Goal: Transaction & Acquisition: Book appointment/travel/reservation

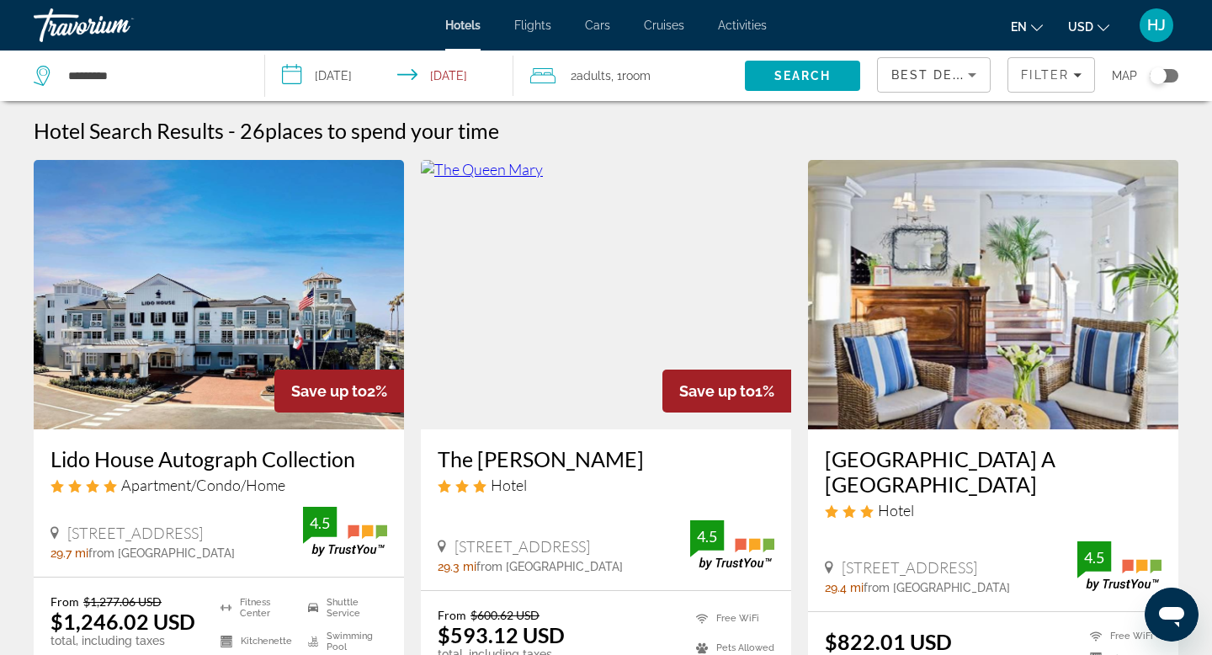
click at [477, 26] on span "Hotels" at bounding box center [462, 25] width 35 height 13
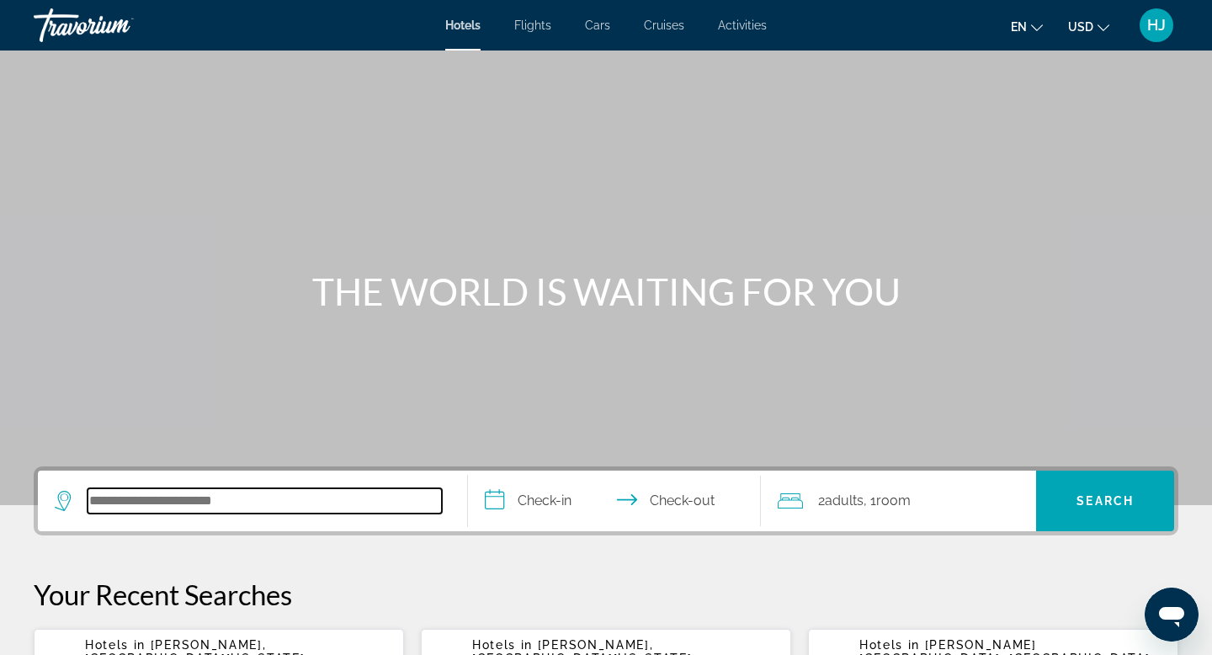
click at [198, 497] on input "Search hotel destination" at bounding box center [264, 500] width 354 height 25
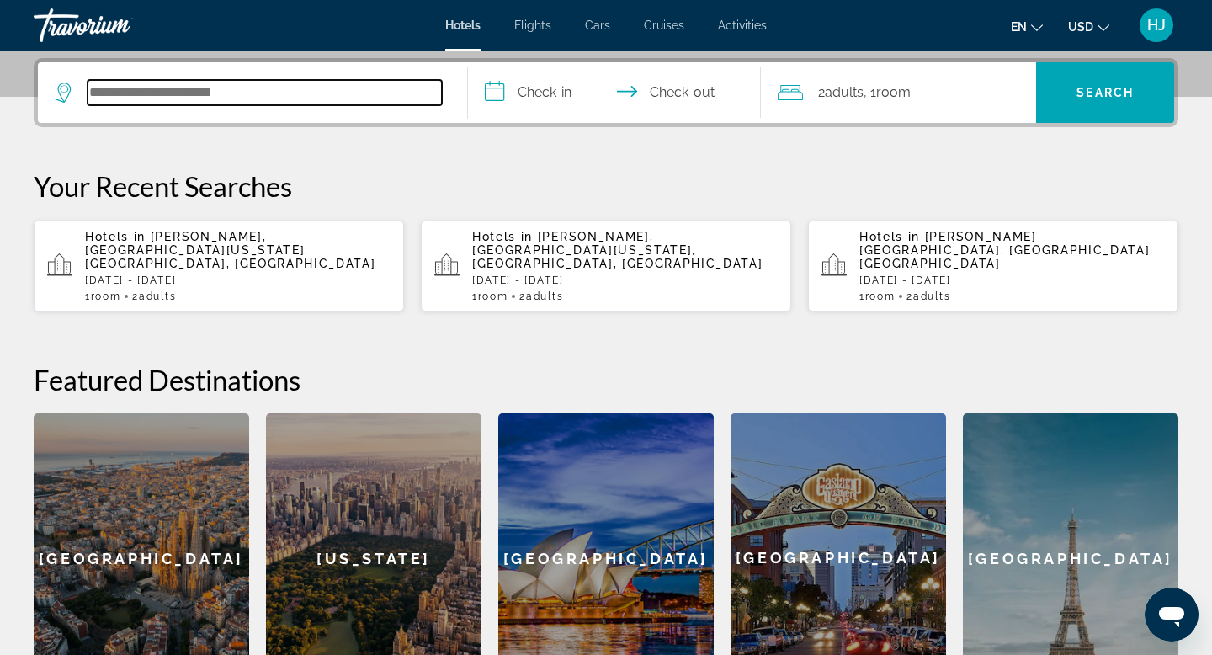
scroll to position [411, 0]
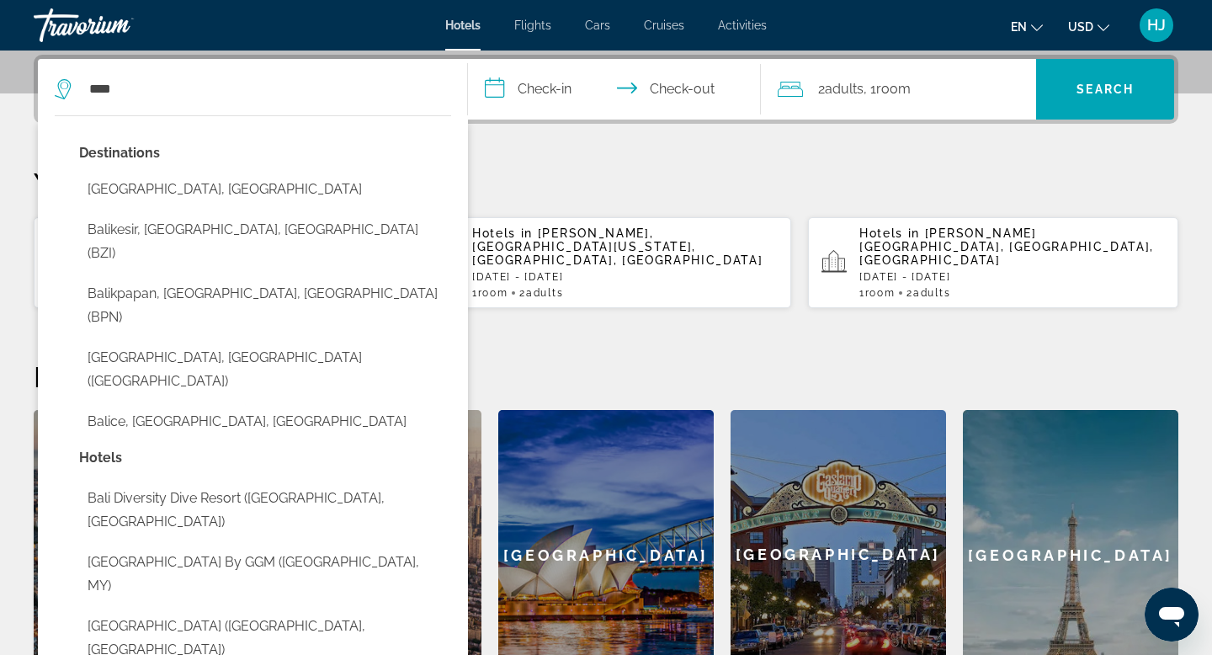
click at [303, 185] on button "[GEOGRAPHIC_DATA], [GEOGRAPHIC_DATA]" at bounding box center [265, 189] width 372 height 32
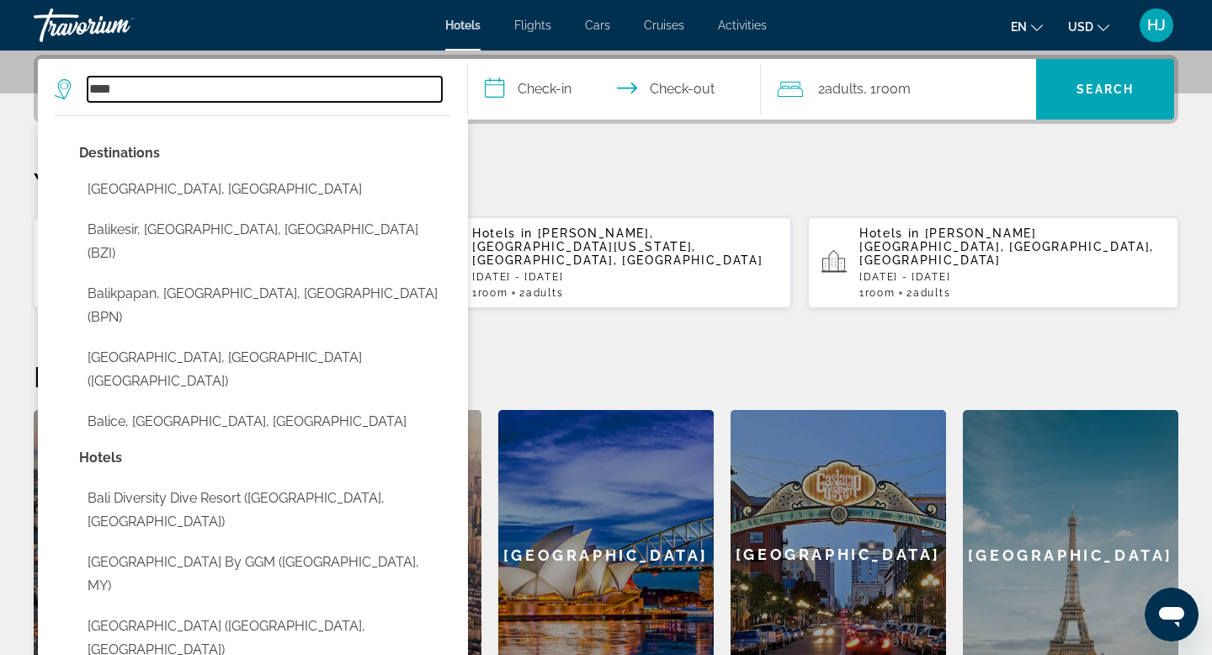
type input "**********"
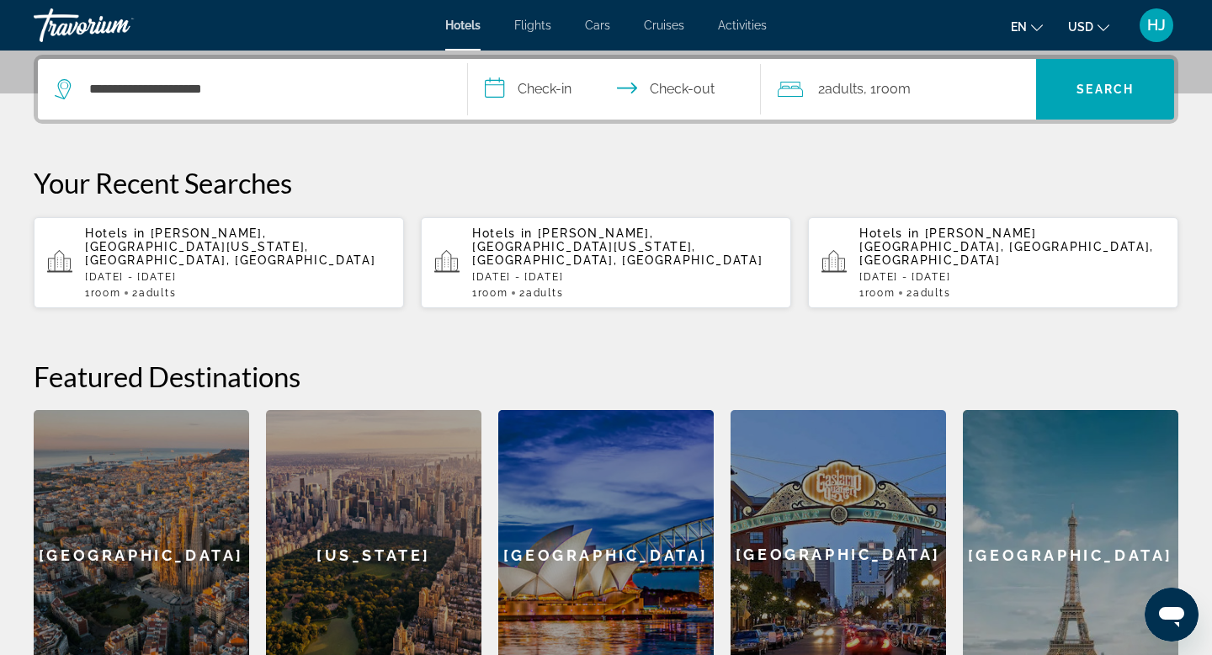
click at [541, 89] on input "**********" at bounding box center [618, 92] width 300 height 66
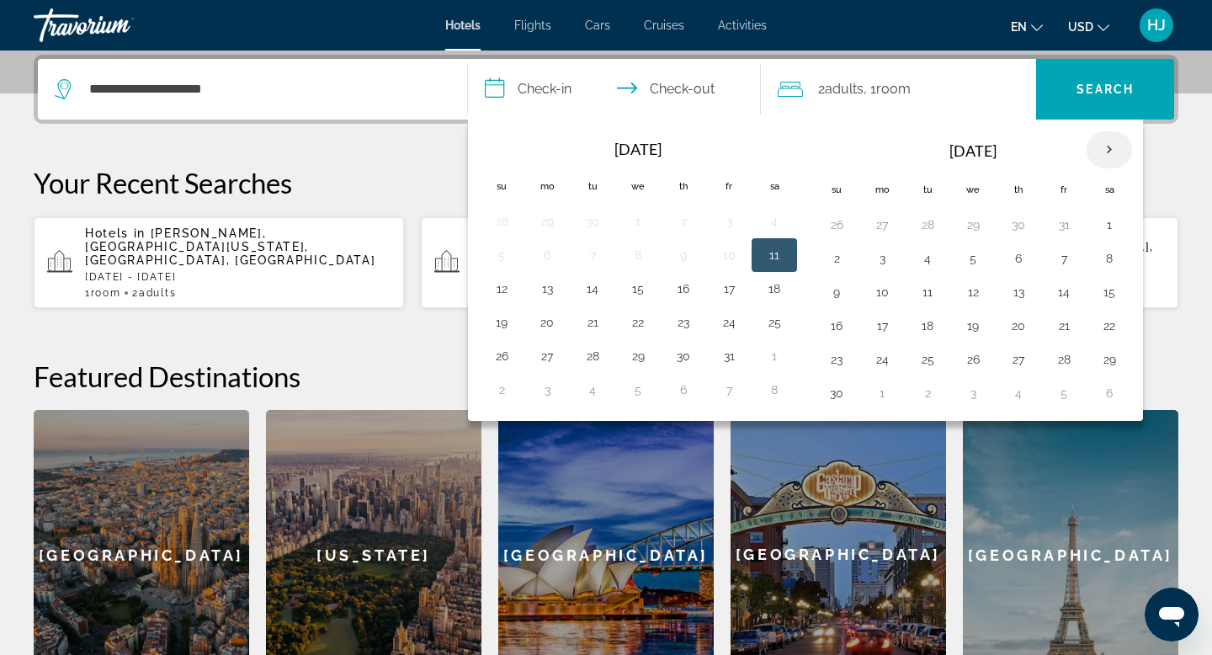
click at [1104, 148] on th "Next month" at bounding box center [1108, 149] width 45 height 37
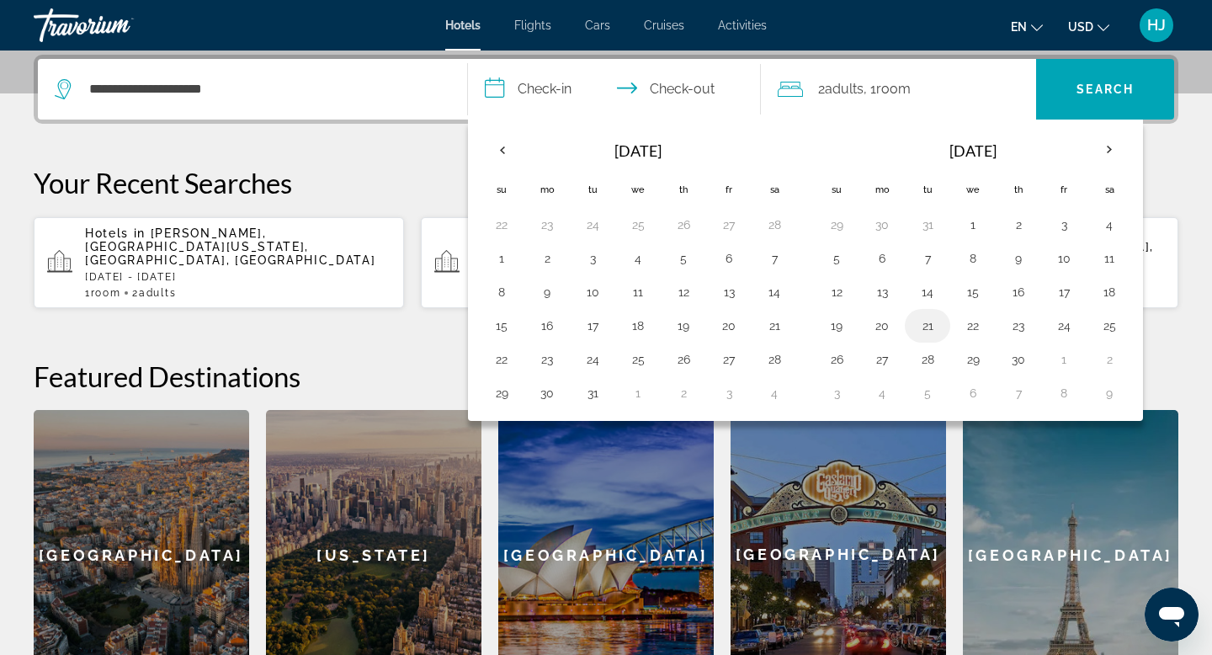
click at [930, 334] on button "21" at bounding box center [927, 326] width 27 height 24
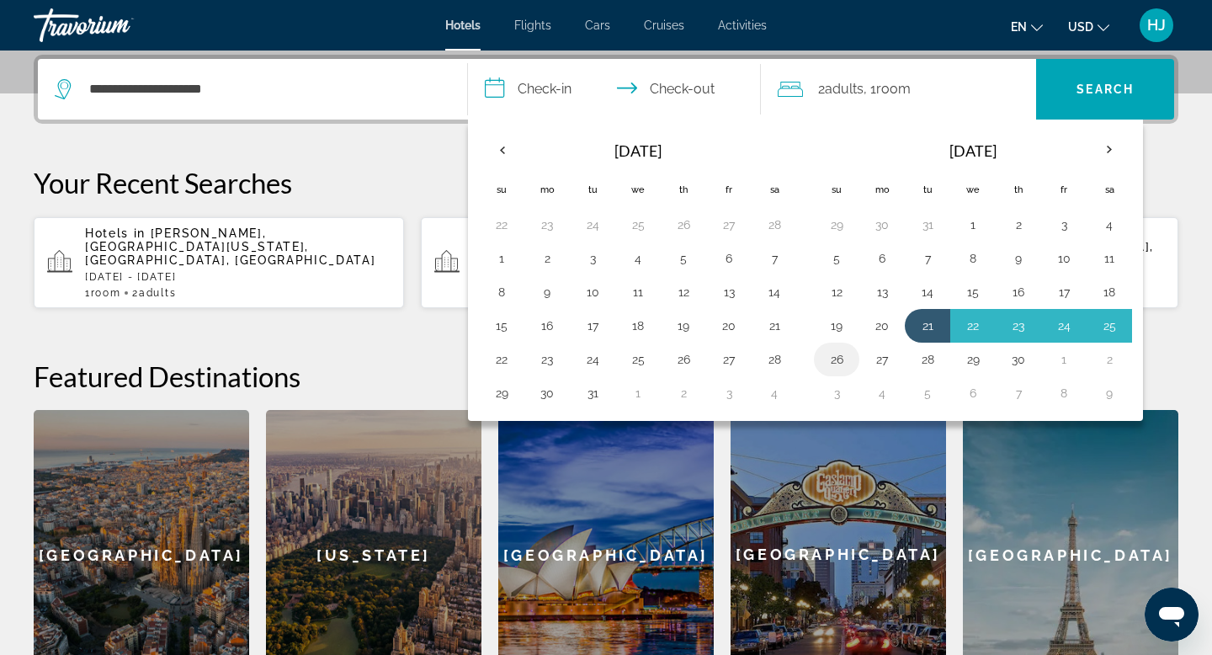
click at [845, 355] on button "26" at bounding box center [836, 359] width 27 height 24
type input "**********"
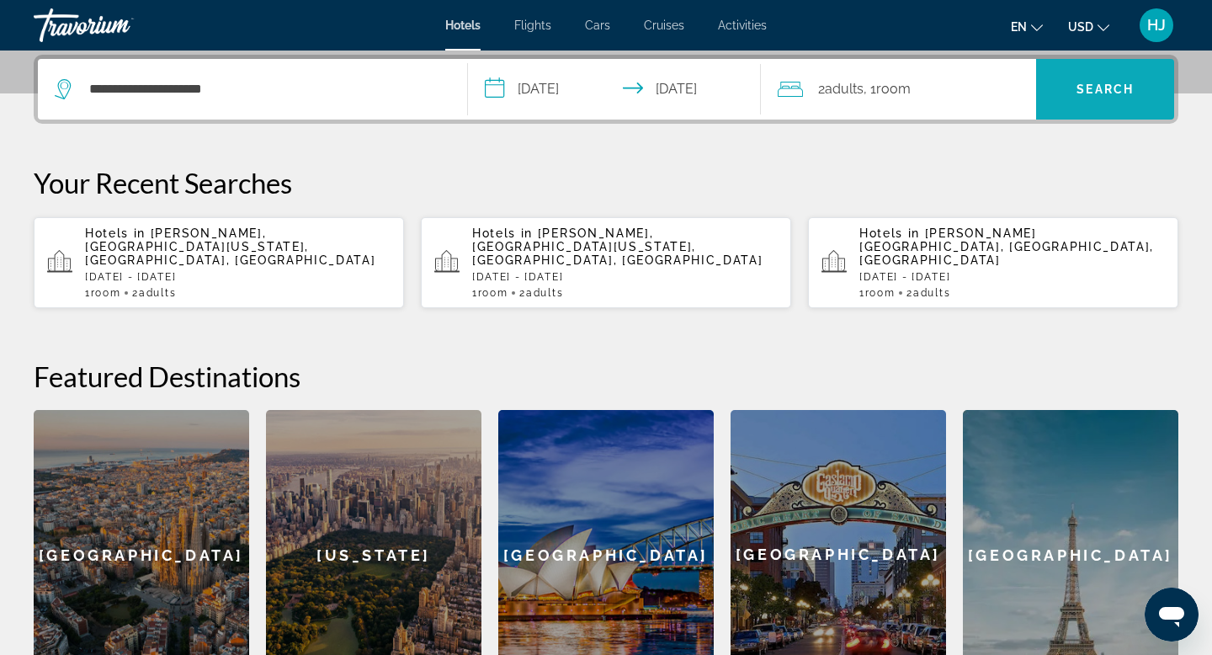
click at [1107, 92] on span "Search" at bounding box center [1104, 88] width 57 height 13
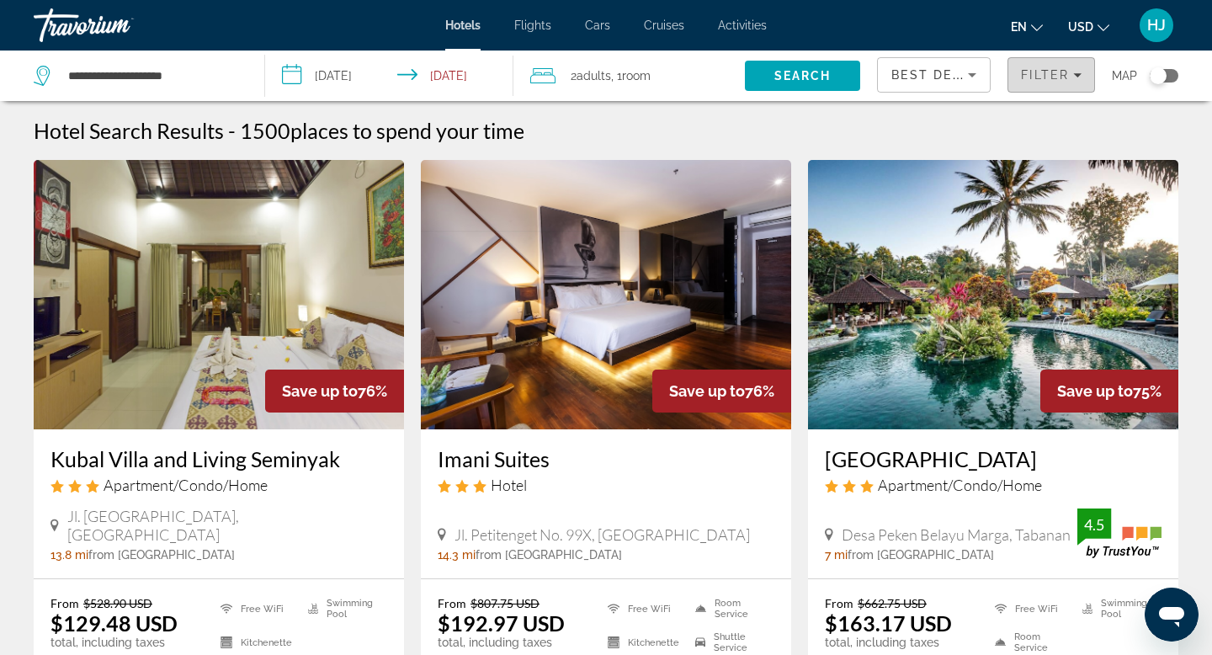
click at [1073, 77] on icon "Filters" at bounding box center [1077, 75] width 8 height 8
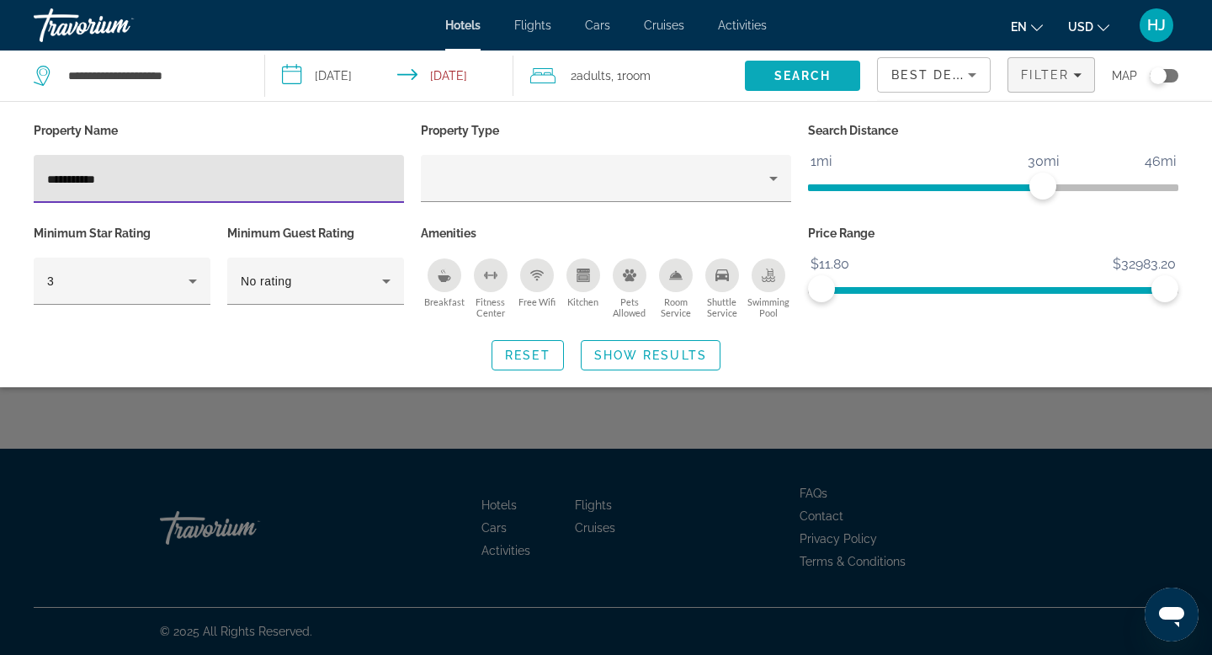
type input "**********"
click at [785, 74] on span "Search" at bounding box center [802, 75] width 57 height 13
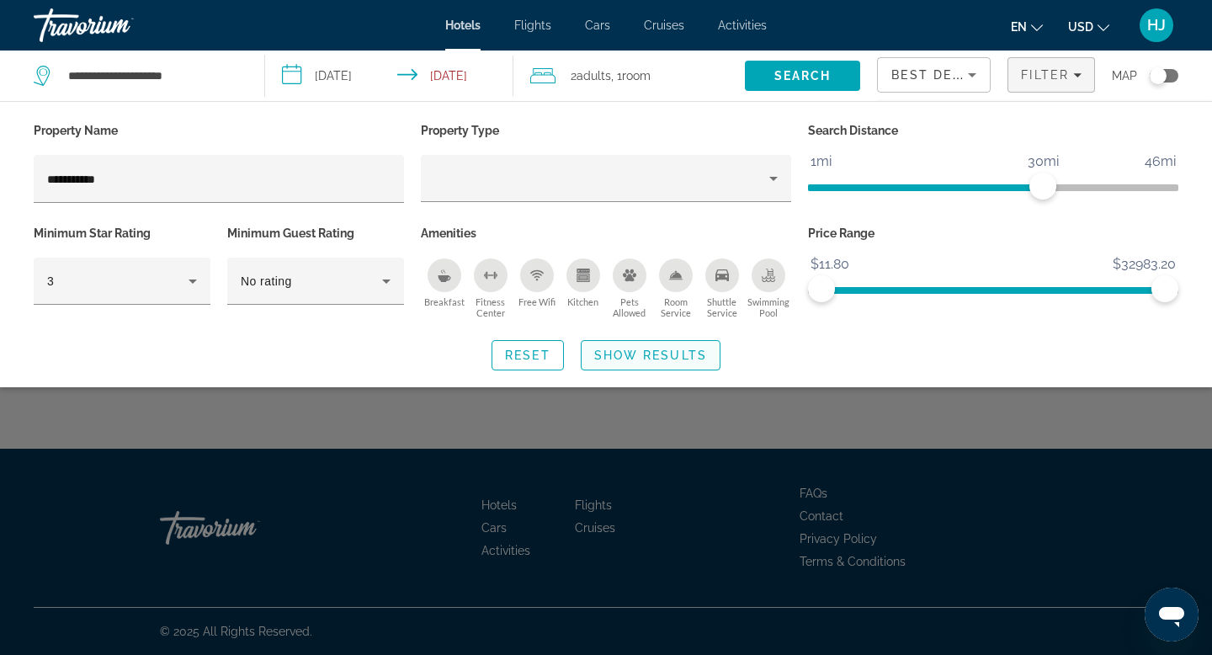
click at [649, 355] on span "Show Results" at bounding box center [650, 354] width 113 height 13
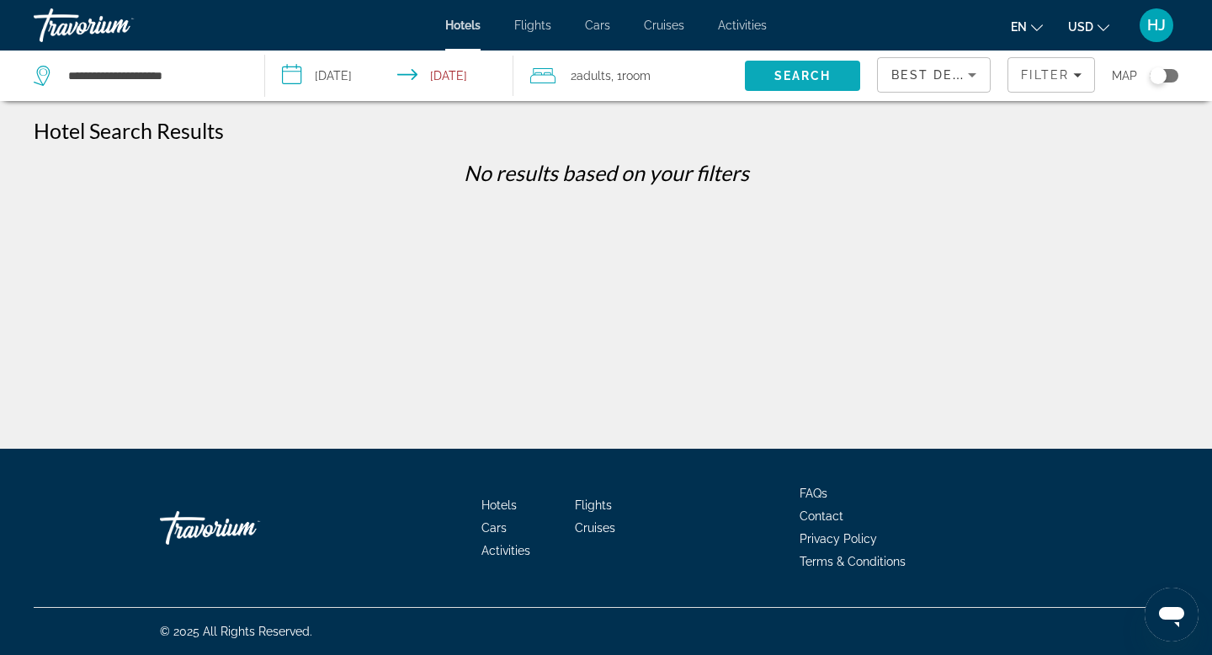
click at [814, 76] on span "Search" at bounding box center [802, 75] width 57 height 13
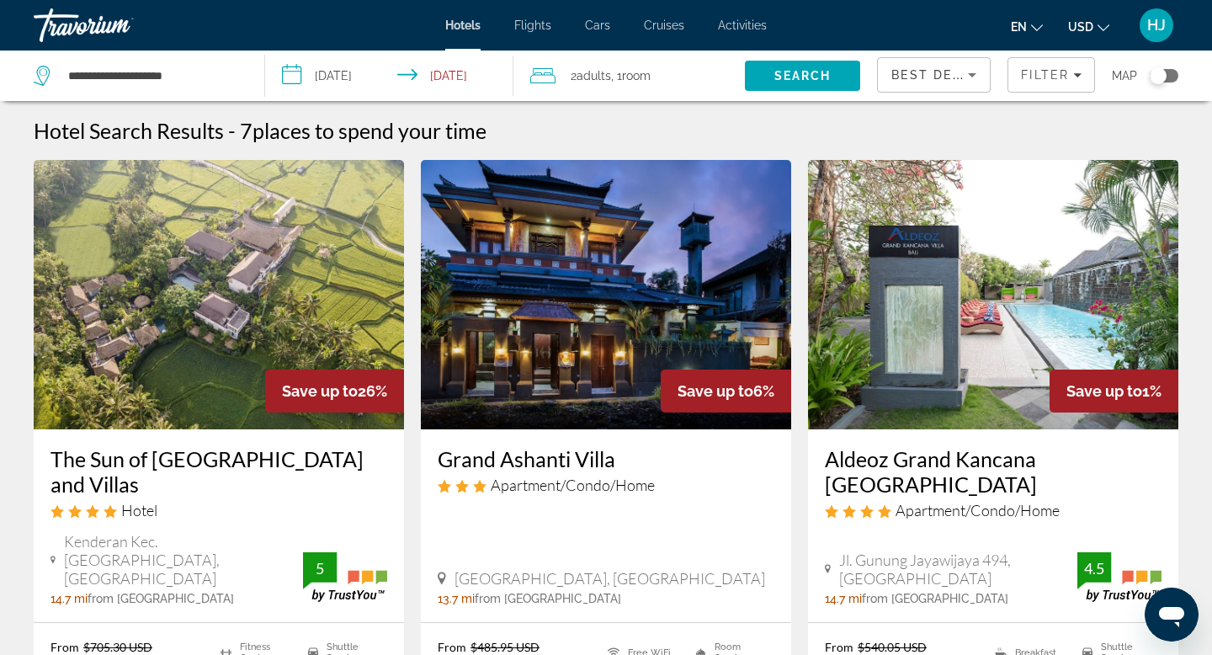
click at [590, 369] on img "Main content" at bounding box center [606, 294] width 370 height 269
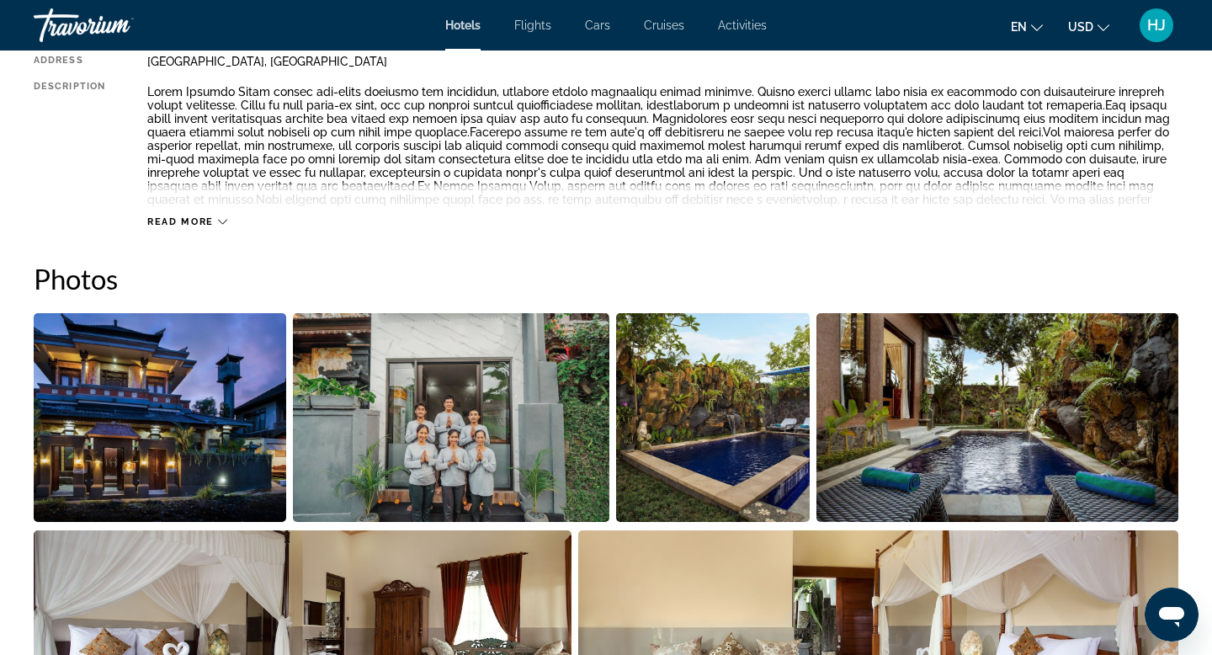
scroll to position [664, 0]
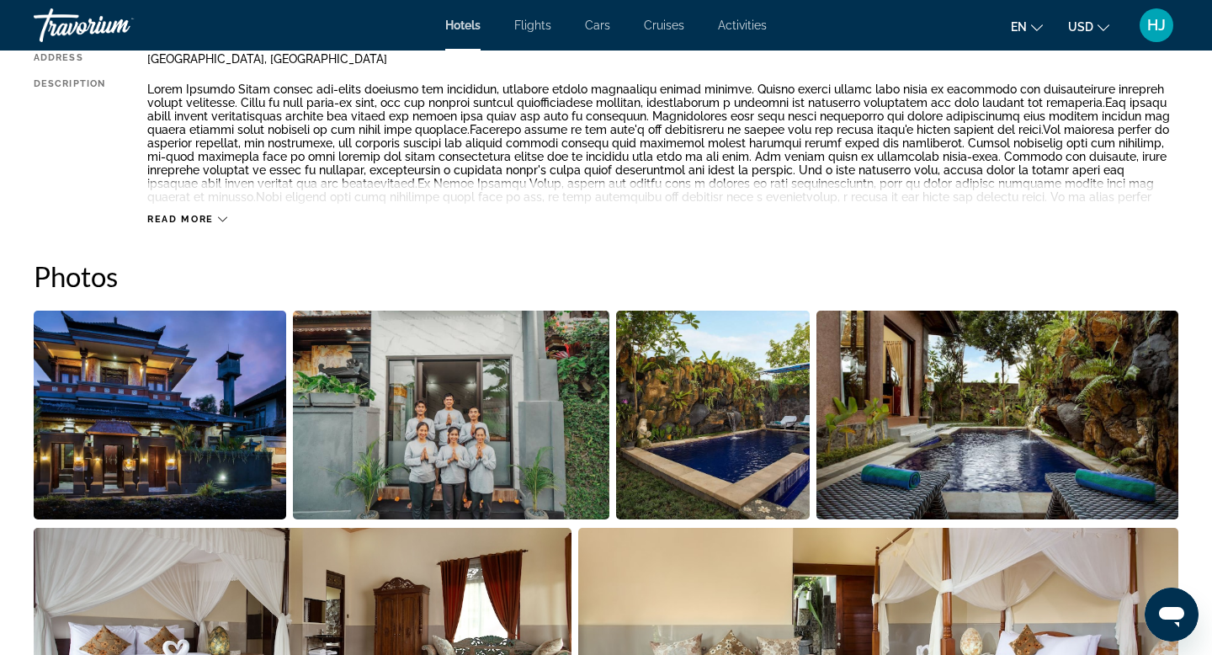
click at [255, 432] on img "Open full-screen image slider" at bounding box center [160, 414] width 252 height 209
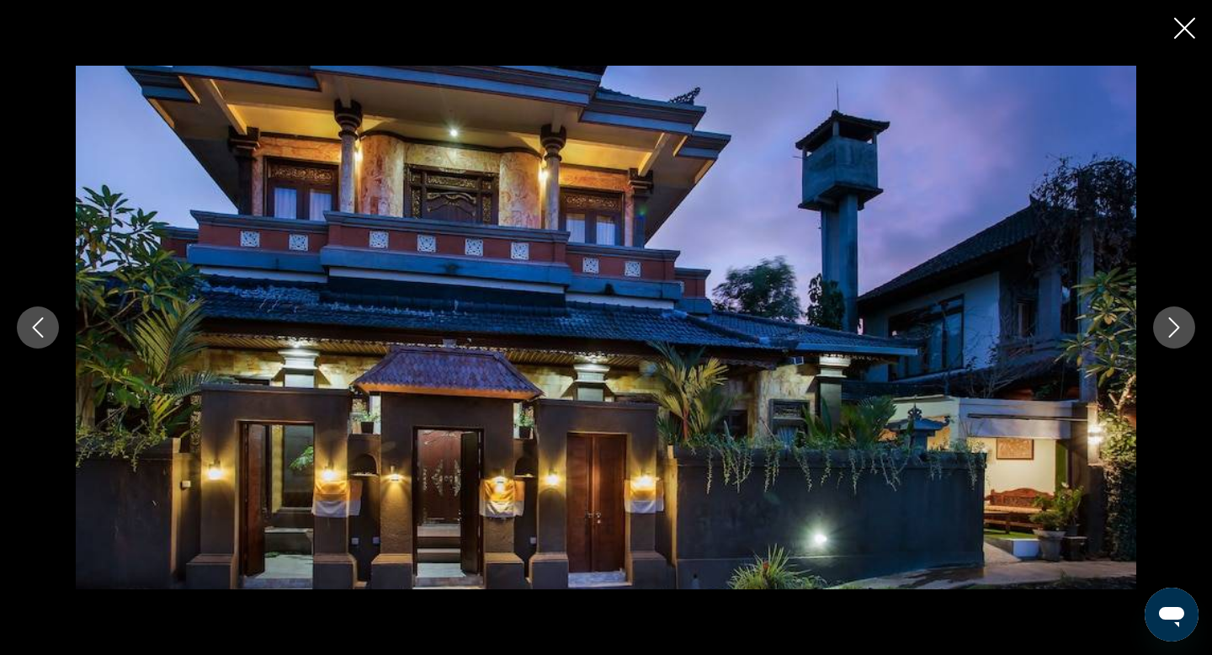
click at [1173, 330] on icon "Next image" at bounding box center [1174, 327] width 20 height 20
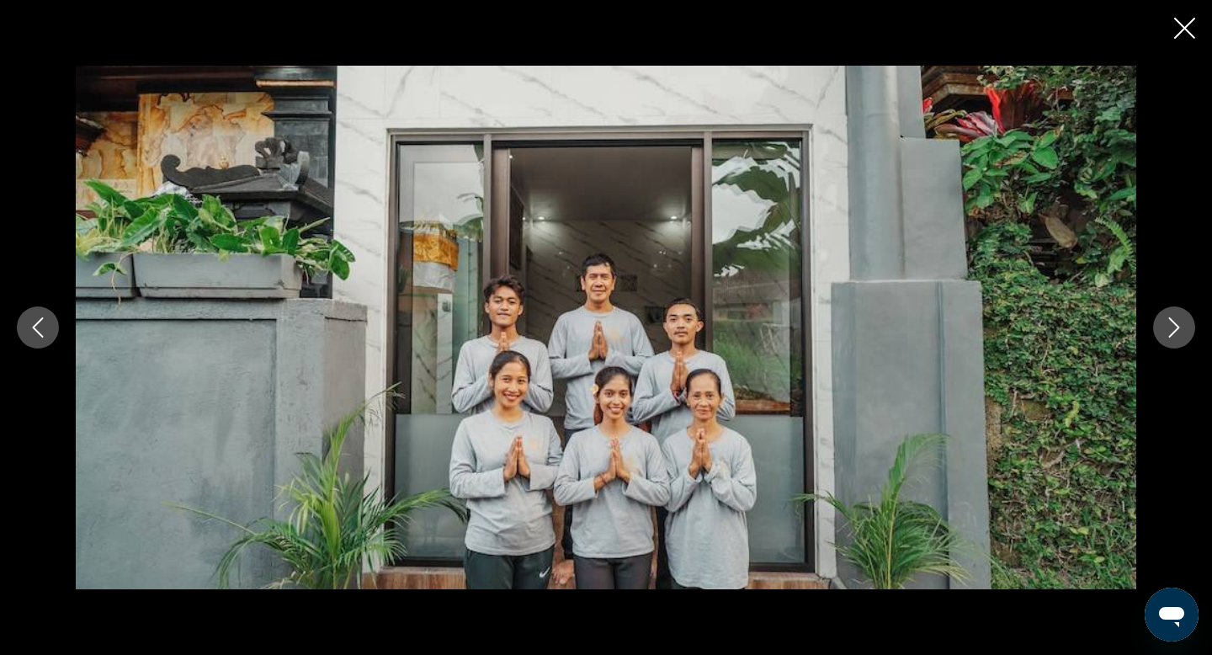
click at [1173, 330] on icon "Next image" at bounding box center [1174, 327] width 20 height 20
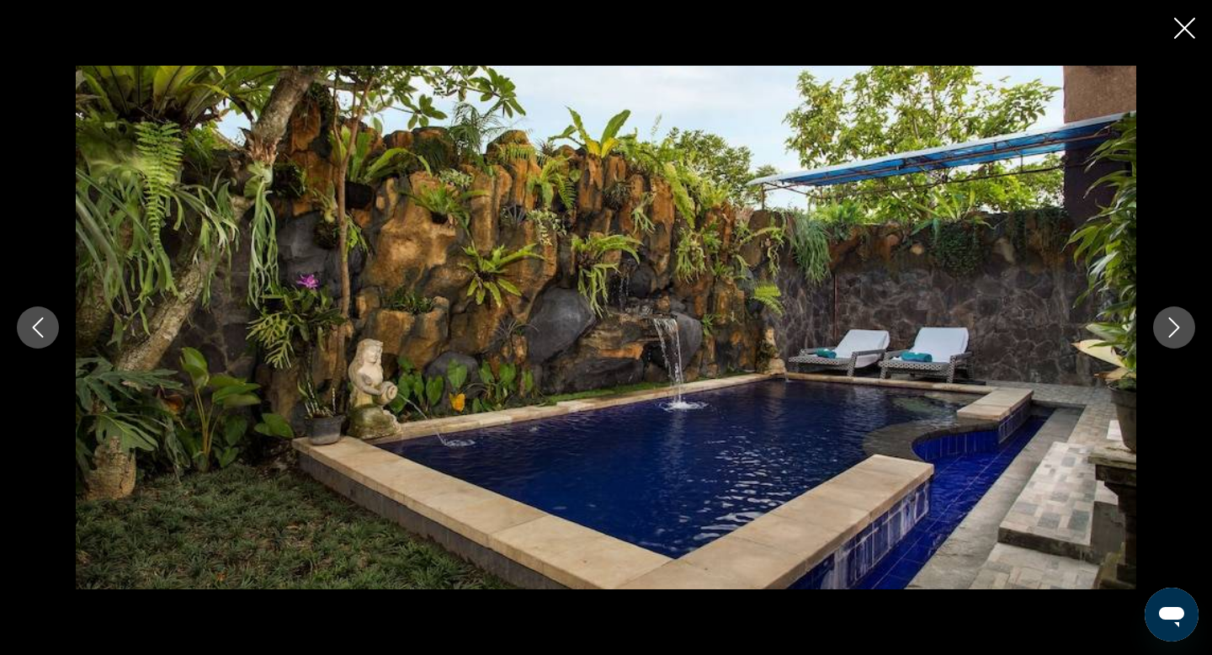
click at [1170, 327] on icon "Next image" at bounding box center [1174, 327] width 20 height 20
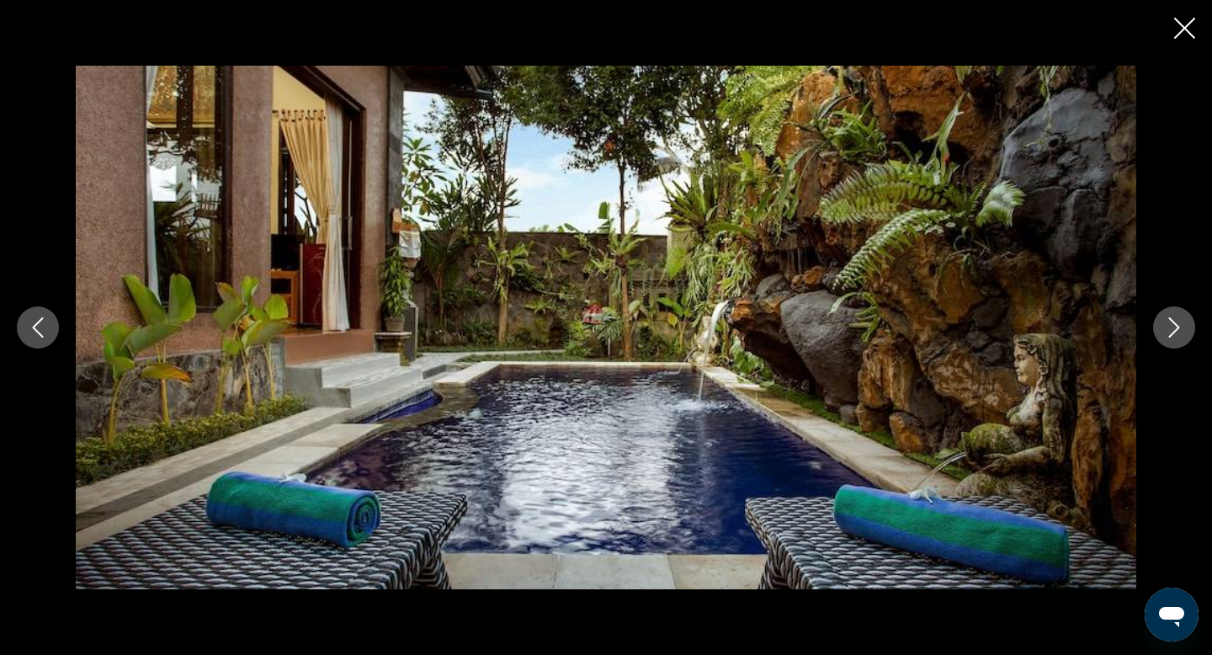
click at [1169, 326] on icon "Next image" at bounding box center [1174, 327] width 20 height 20
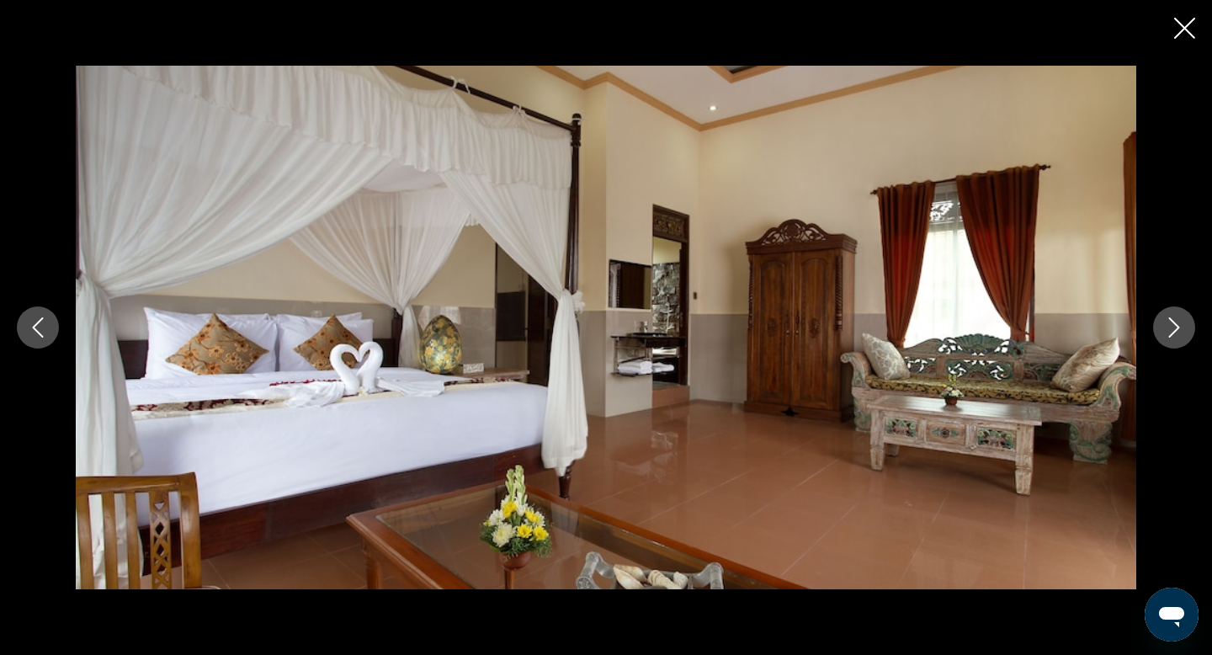
click at [1167, 321] on icon "Next image" at bounding box center [1174, 327] width 20 height 20
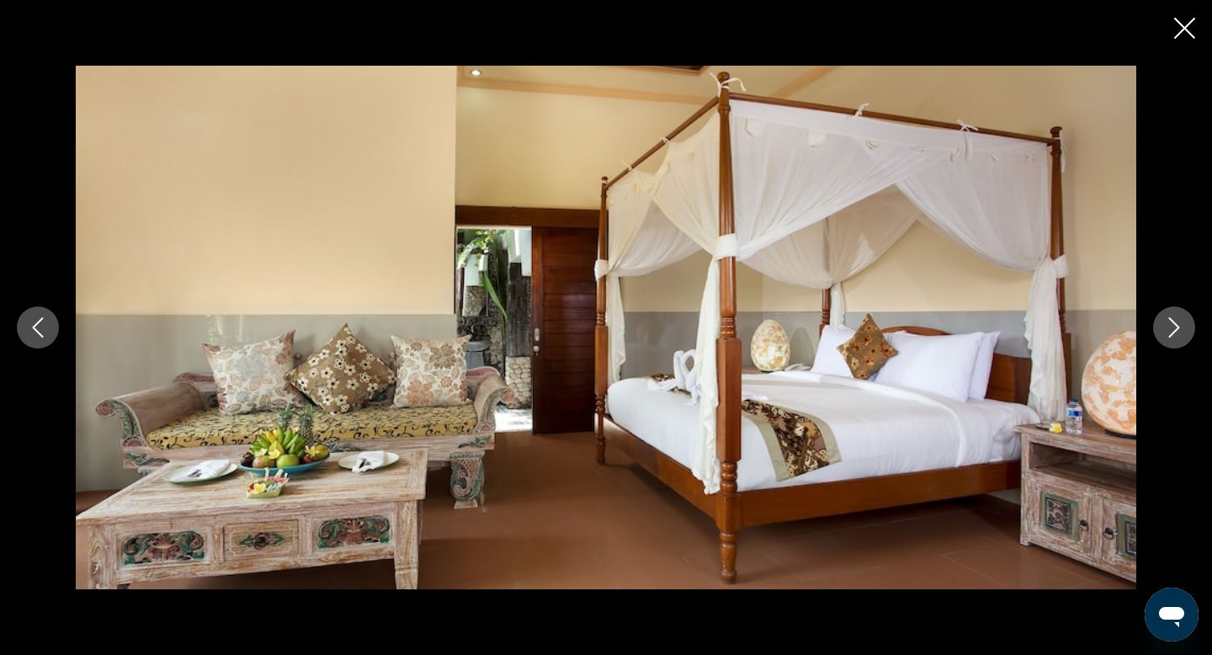
click at [1165, 319] on icon "Next image" at bounding box center [1174, 327] width 20 height 20
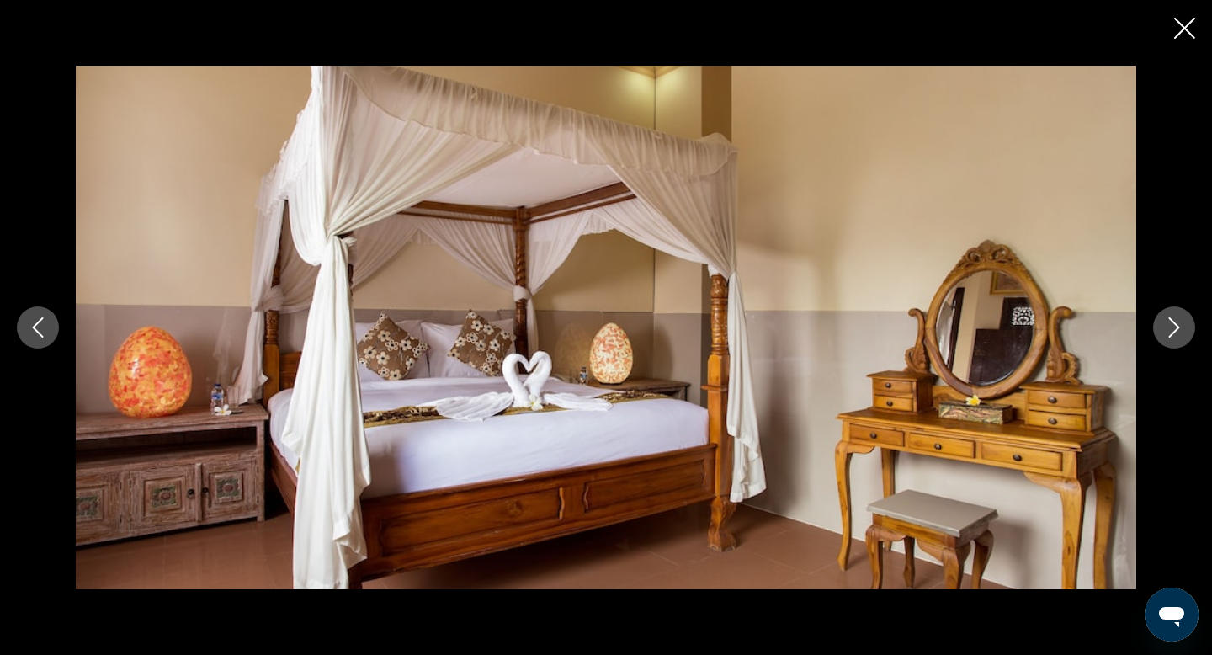
click at [1164, 319] on icon "Next image" at bounding box center [1174, 327] width 20 height 20
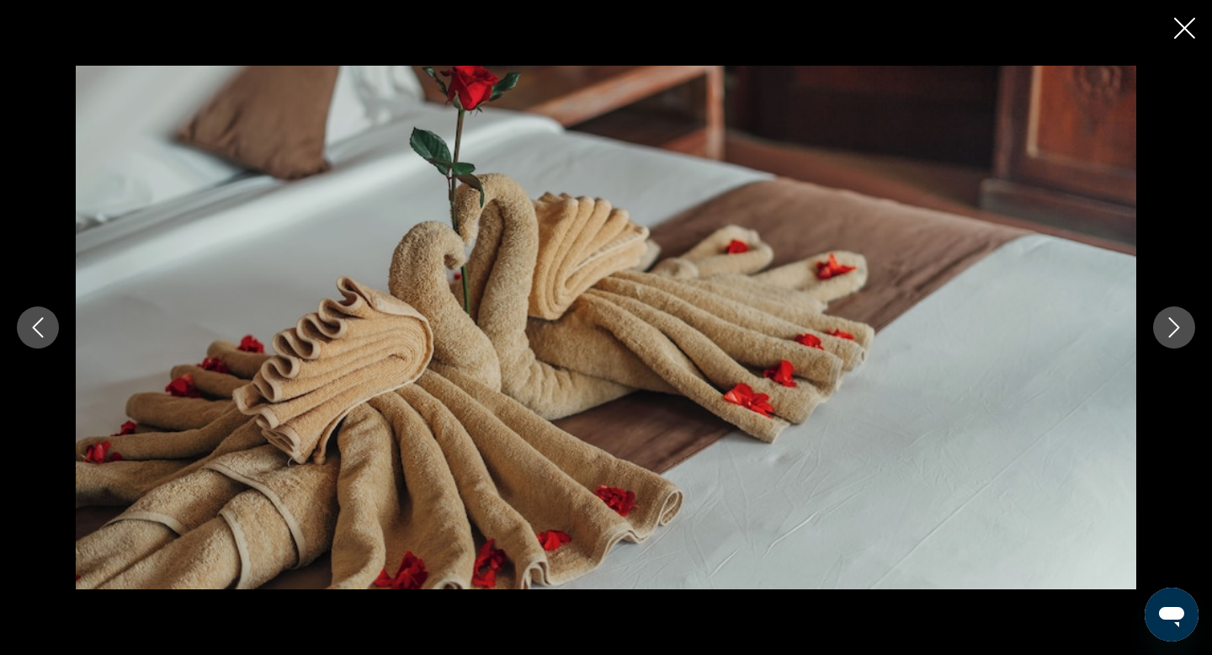
click at [1164, 319] on icon "Next image" at bounding box center [1174, 327] width 20 height 20
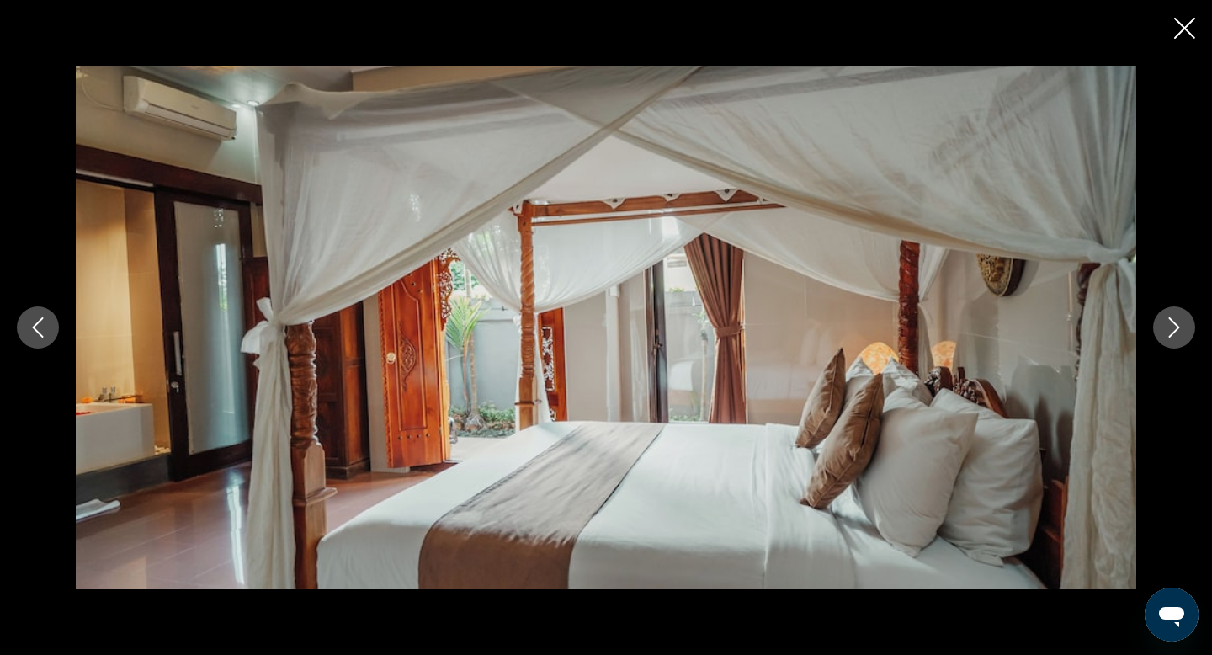
click at [1164, 317] on icon "Next image" at bounding box center [1174, 327] width 20 height 20
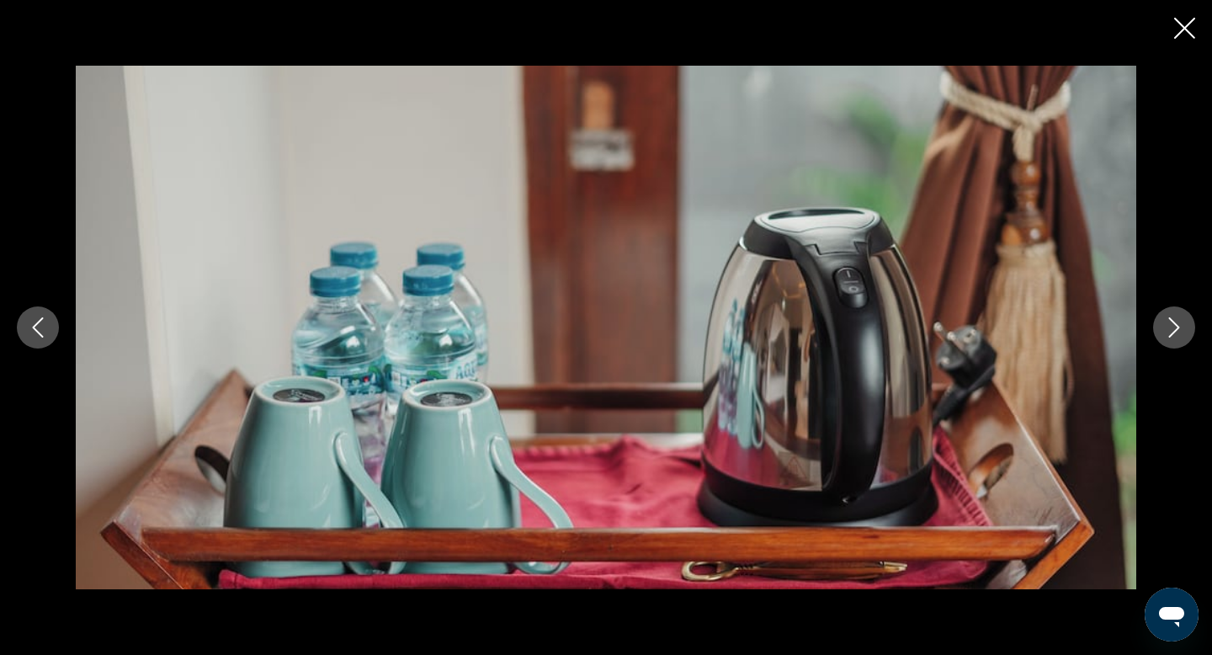
click at [1162, 315] on button "Next image" at bounding box center [1174, 327] width 42 height 42
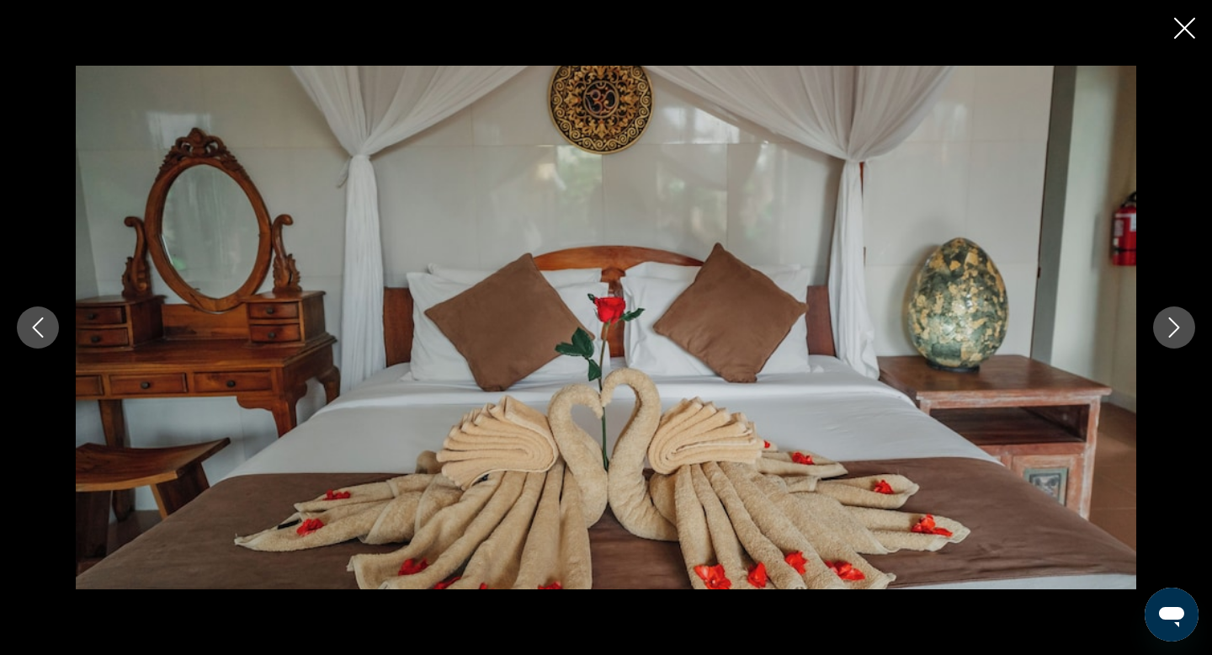
click at [1161, 315] on button "Next image" at bounding box center [1174, 327] width 42 height 42
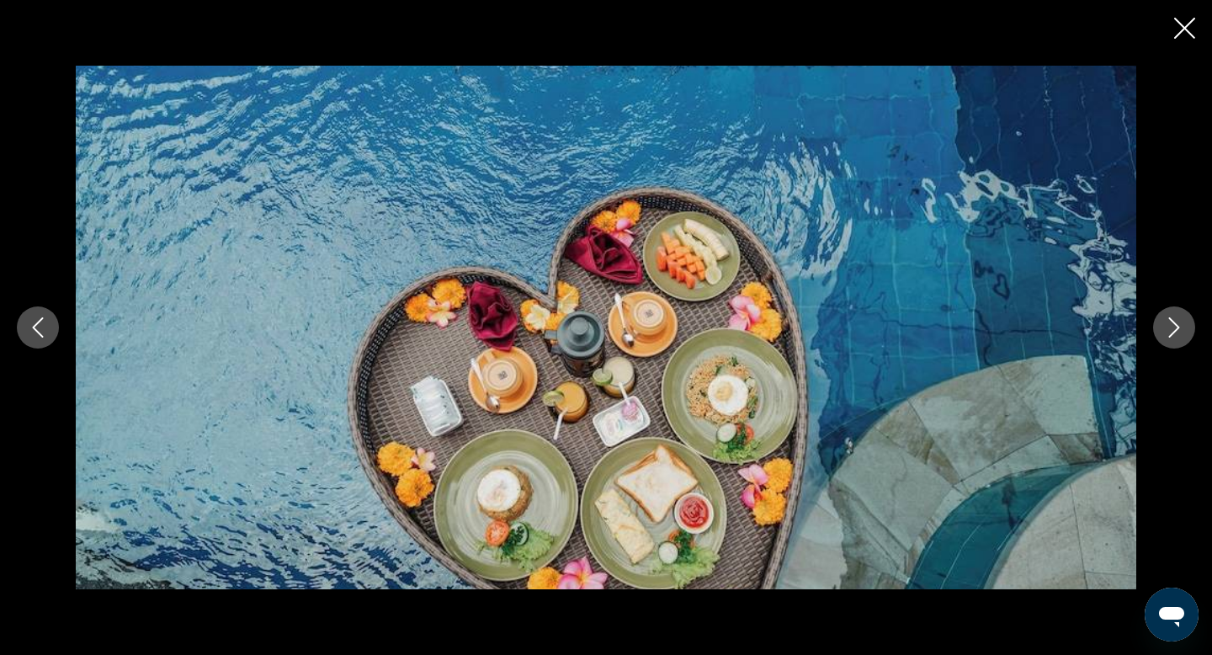
click at [1159, 313] on button "Next image" at bounding box center [1174, 327] width 42 height 42
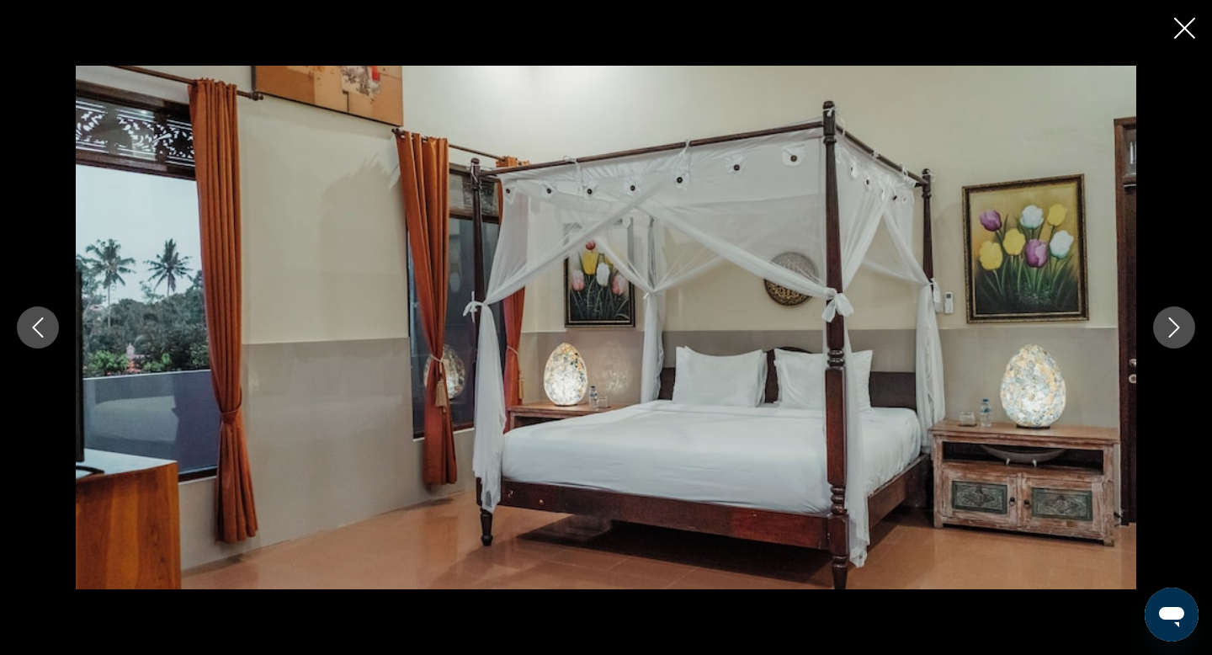
click at [1159, 314] on button "Next image" at bounding box center [1174, 327] width 42 height 42
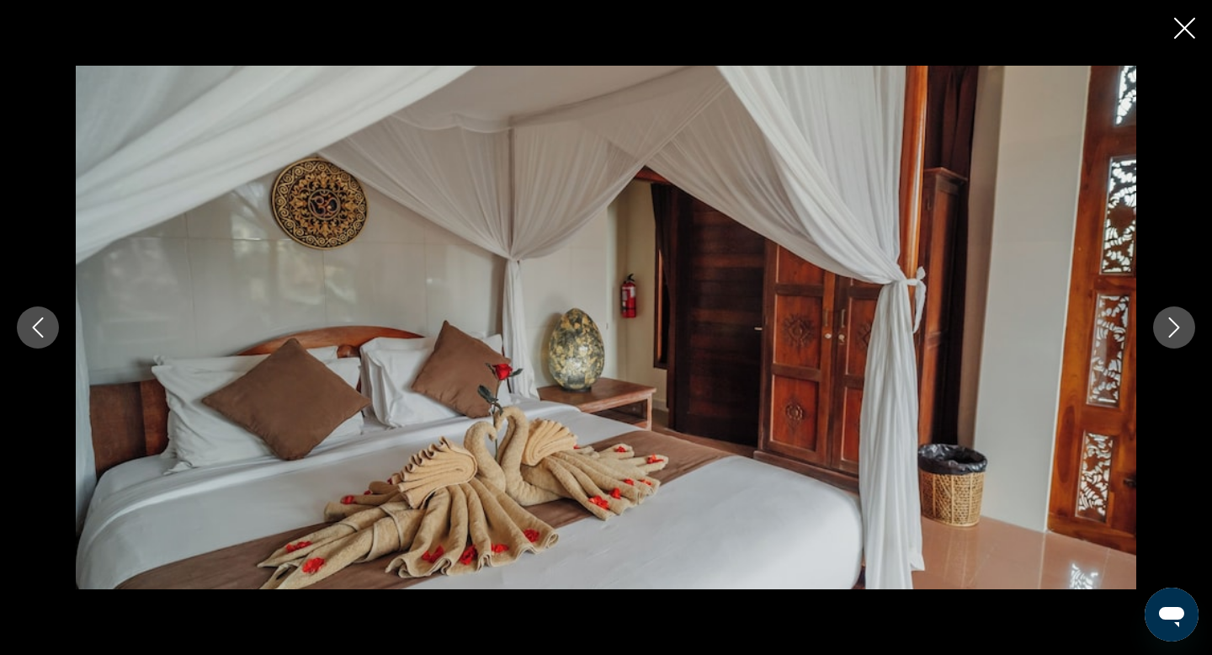
click at [1154, 310] on div "prev next" at bounding box center [606, 327] width 1212 height 523
click at [1178, 321] on icon "Next image" at bounding box center [1174, 327] width 20 height 20
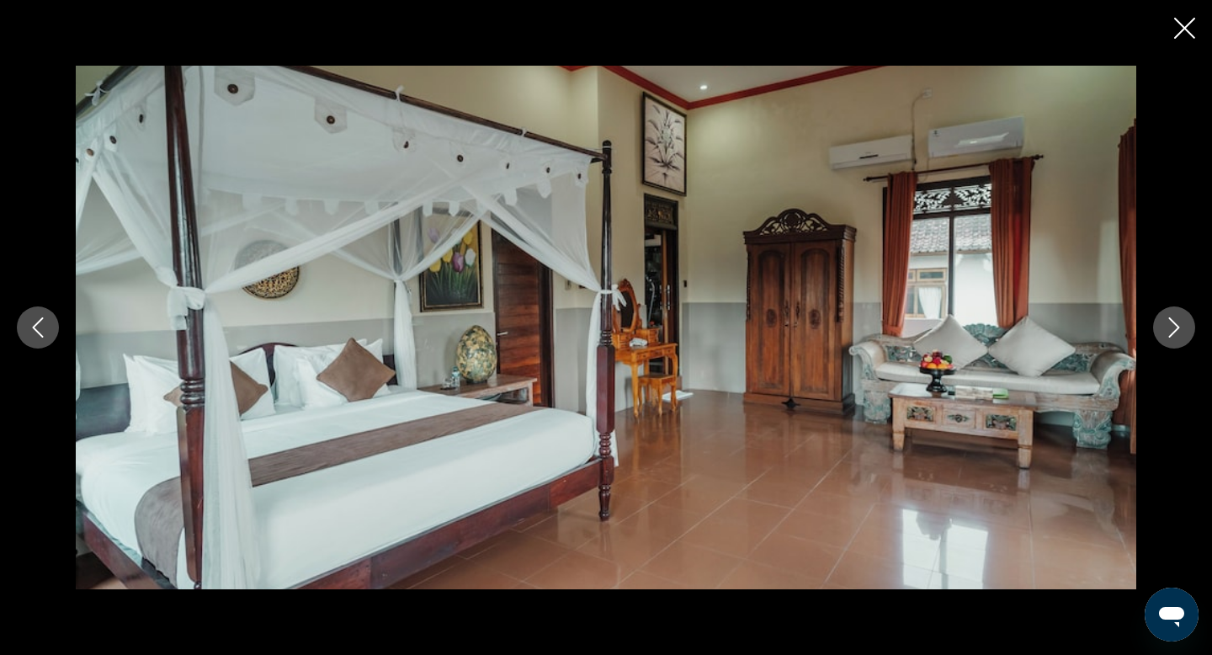
click at [1178, 321] on icon "Next image" at bounding box center [1174, 327] width 20 height 20
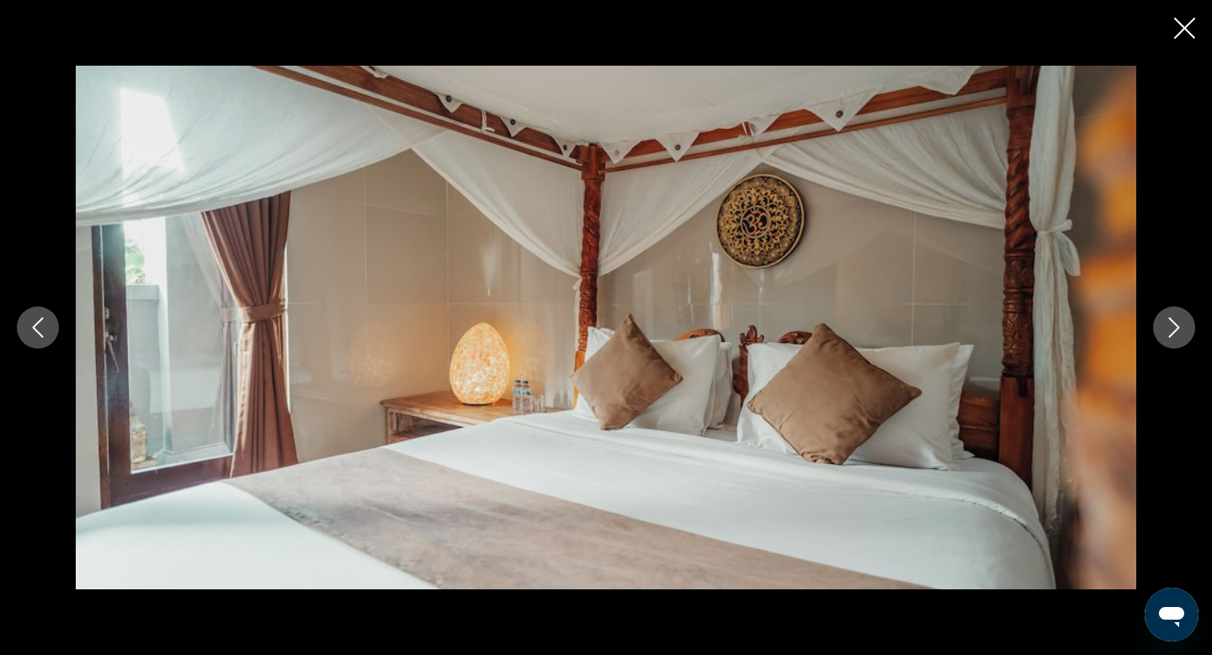
click at [1184, 33] on icon "Close slideshow" at bounding box center [1184, 28] width 21 height 21
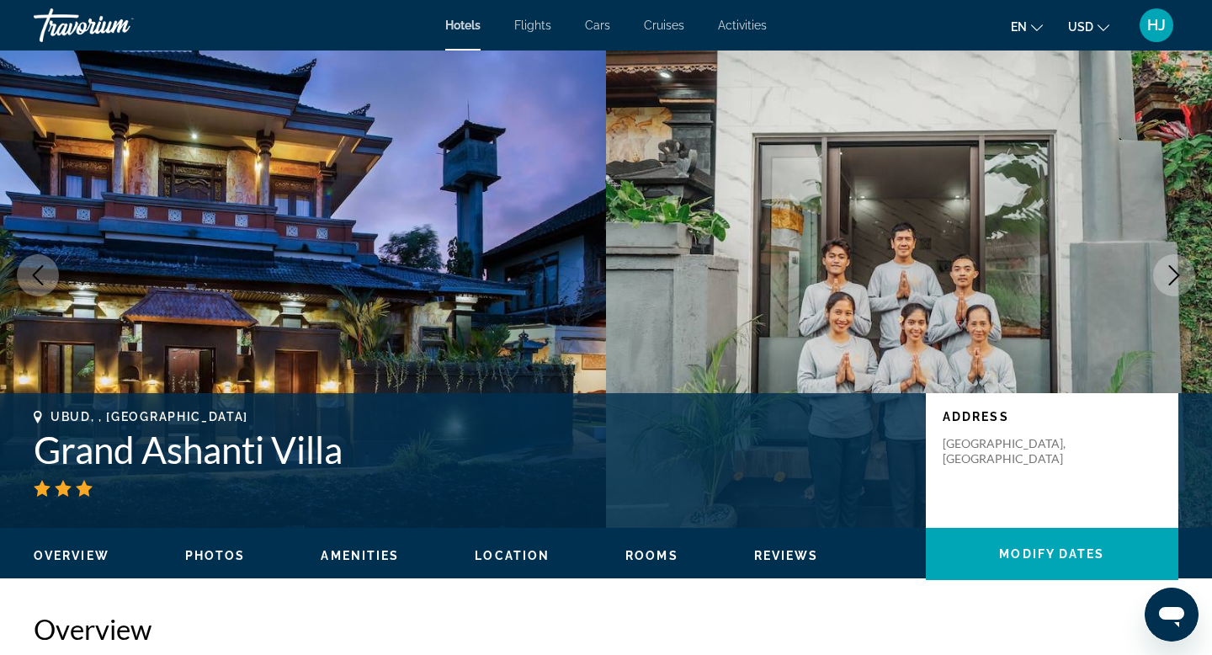
scroll to position [0, 0]
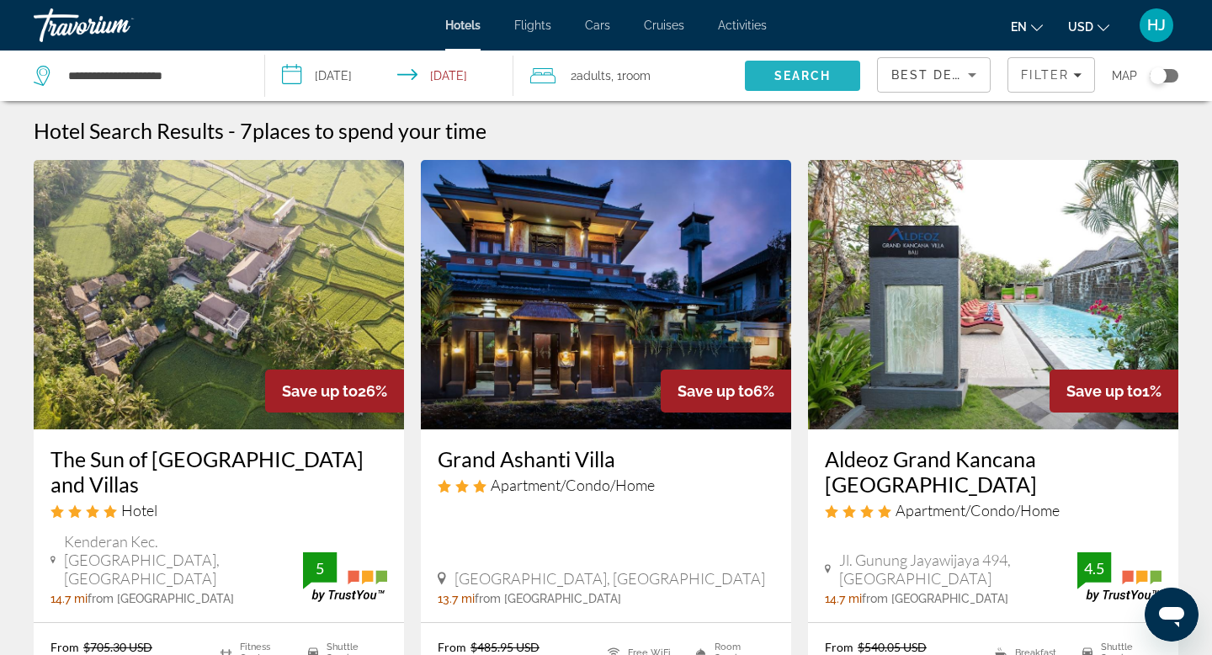
click at [789, 69] on span "Search" at bounding box center [802, 75] width 57 height 13
click at [1071, 75] on div "Filter" at bounding box center [1051, 74] width 61 height 13
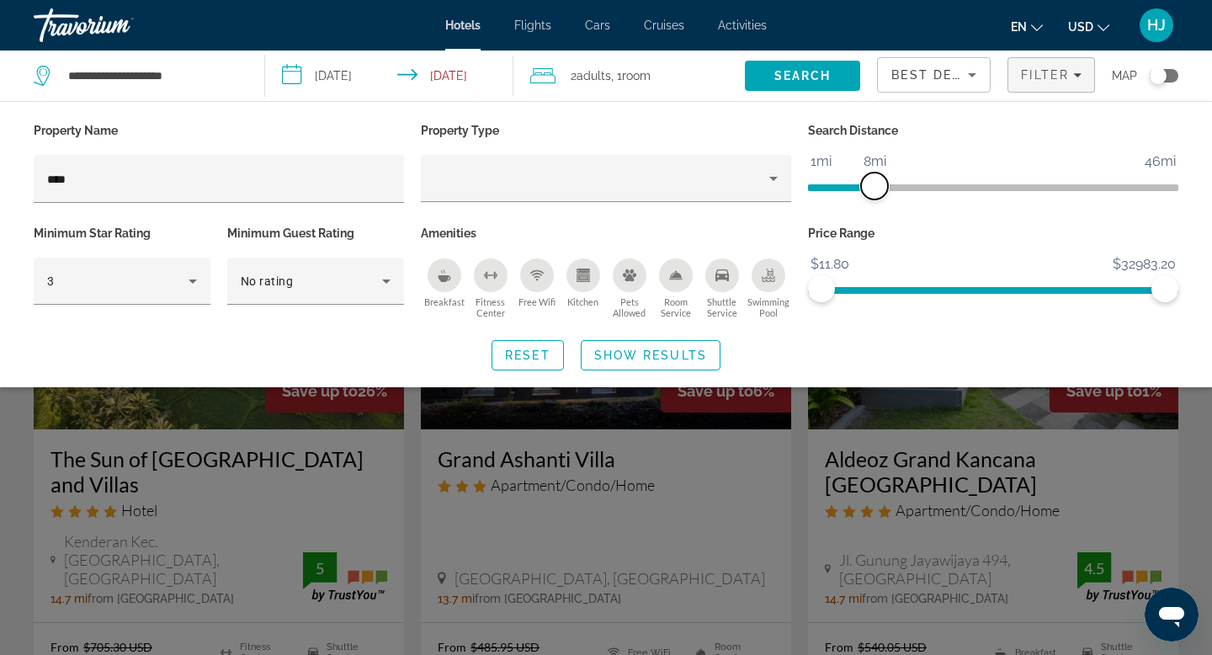
drag, startPoint x: 1039, startPoint y: 188, endPoint x: 875, endPoint y: 203, distance: 164.7
click at [875, 203] on div "Search Distance 1mi 46mi 8mi" at bounding box center [992, 170] width 387 height 103
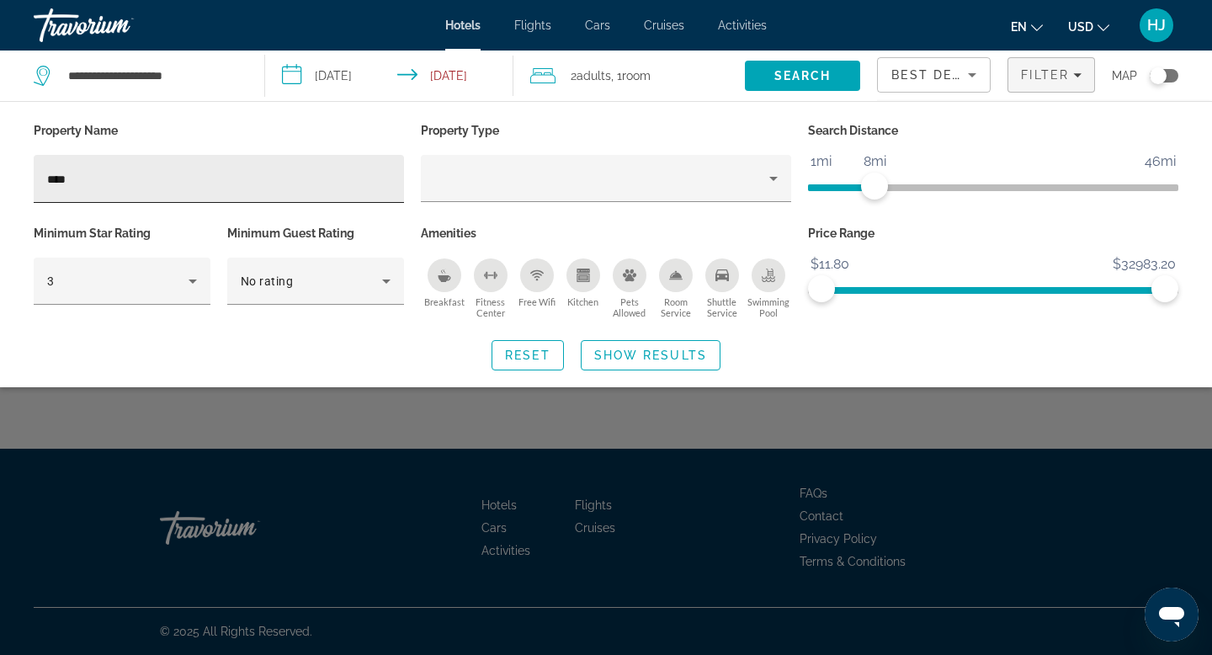
click at [365, 181] on input "****" at bounding box center [218, 179] width 343 height 20
type input "*****"
click at [671, 359] on span "Show Results" at bounding box center [650, 354] width 113 height 13
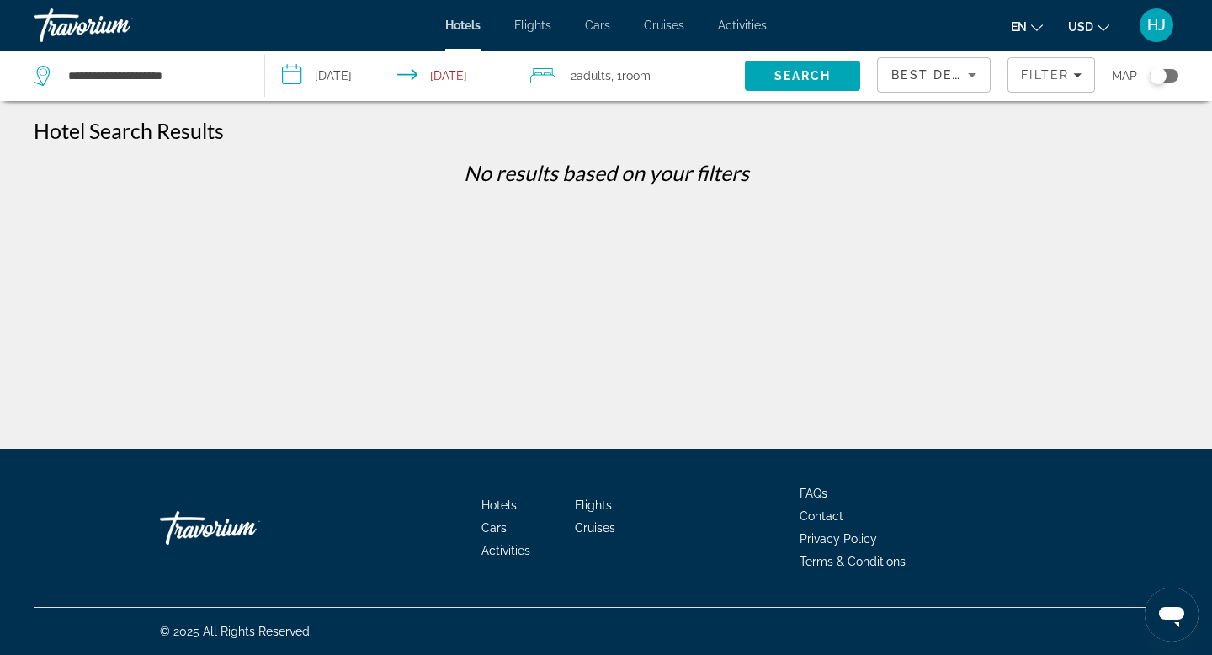
click at [475, 74] on input "**********" at bounding box center [392, 78] width 255 height 56
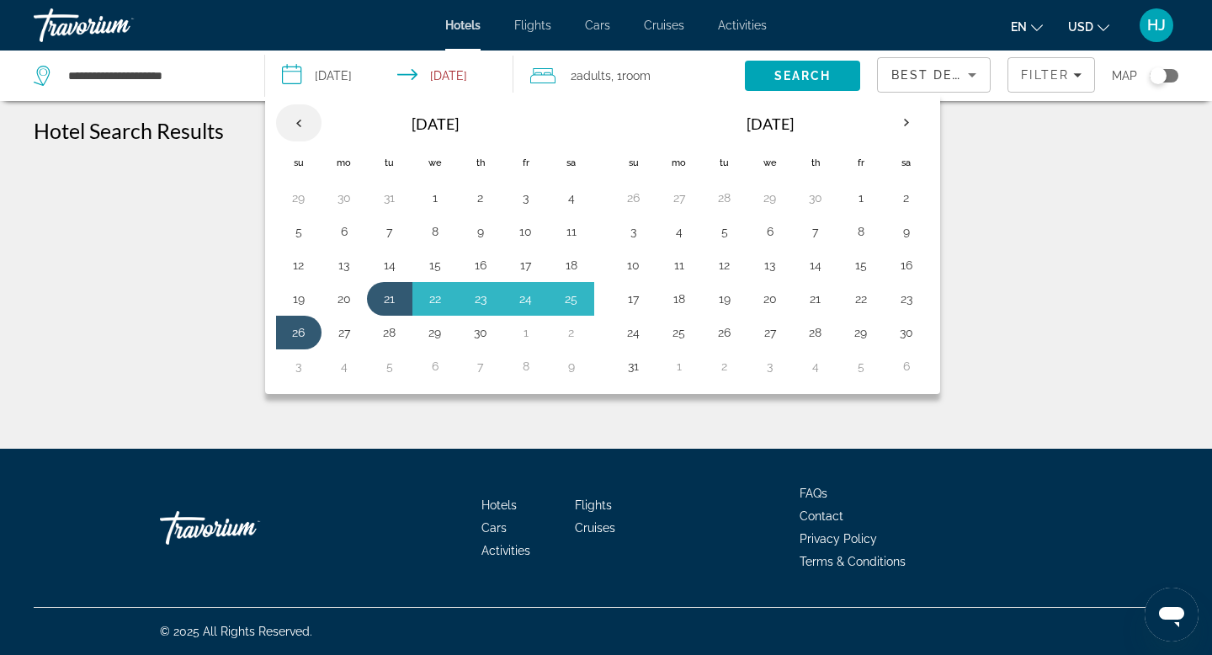
click at [295, 124] on th "Previous month" at bounding box center [298, 122] width 45 height 37
